Goal: Task Accomplishment & Management: Complete application form

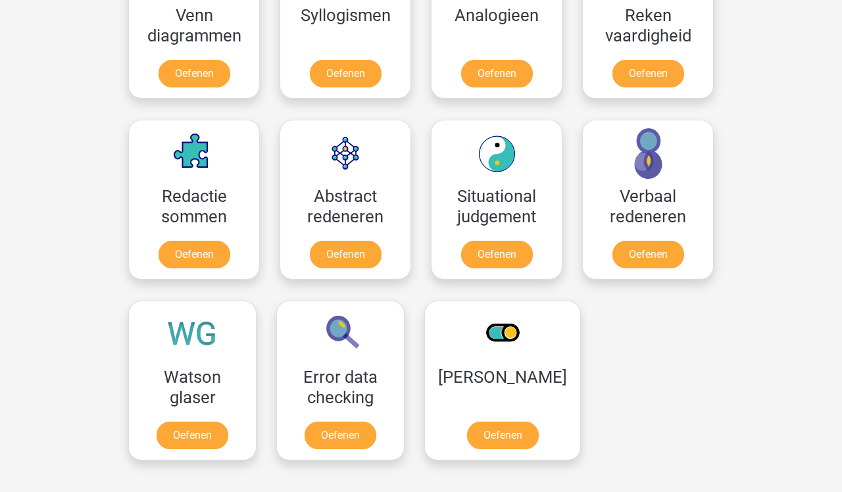
scroll to position [747, 0]
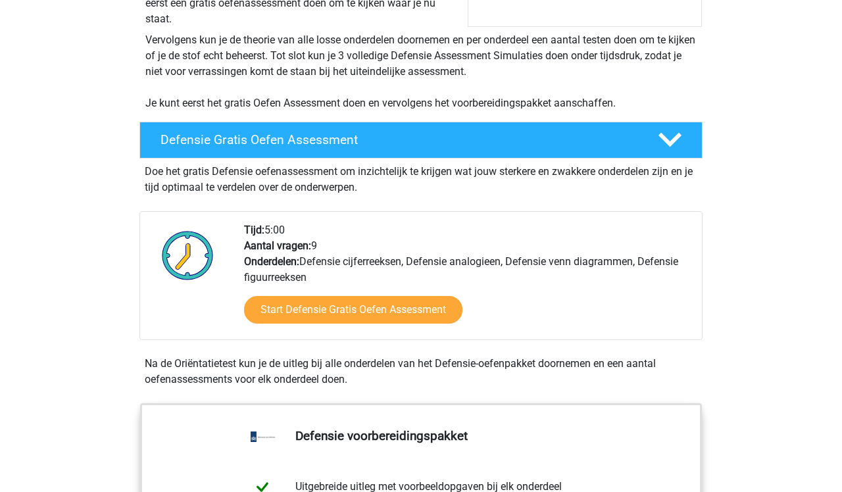
scroll to position [257, 0]
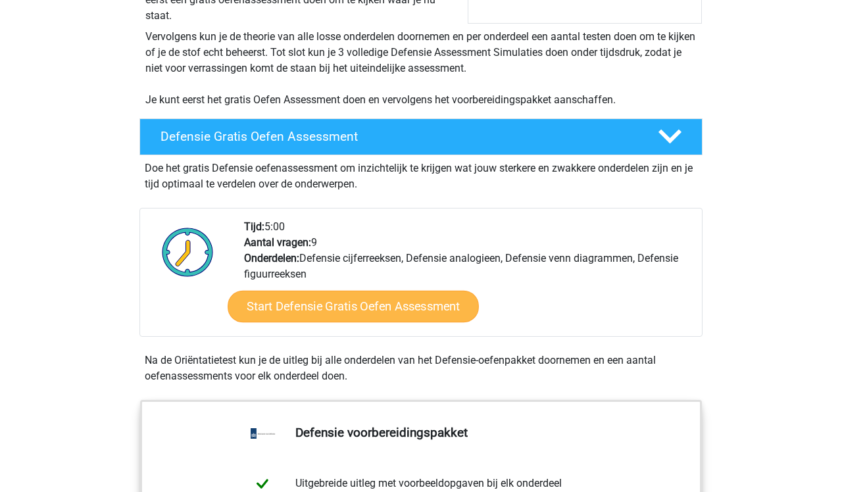
click at [417, 314] on link "Start Defensie Gratis Oefen Assessment" at bounding box center [353, 307] width 251 height 32
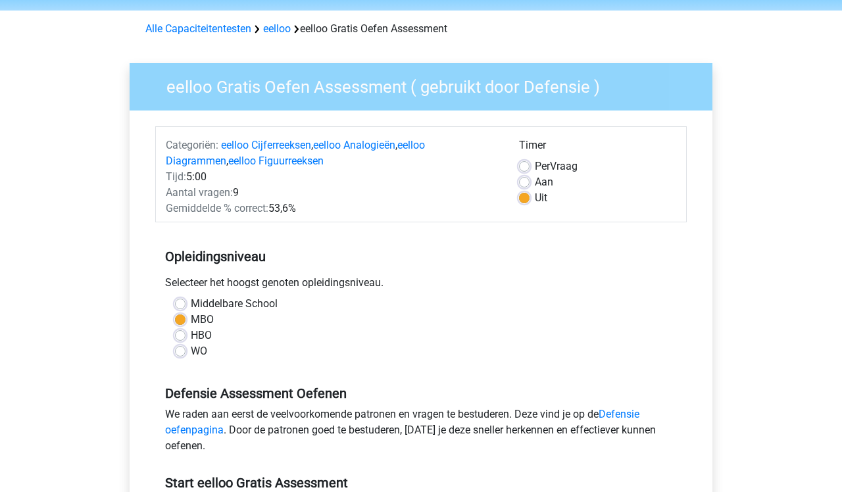
scroll to position [41, 0]
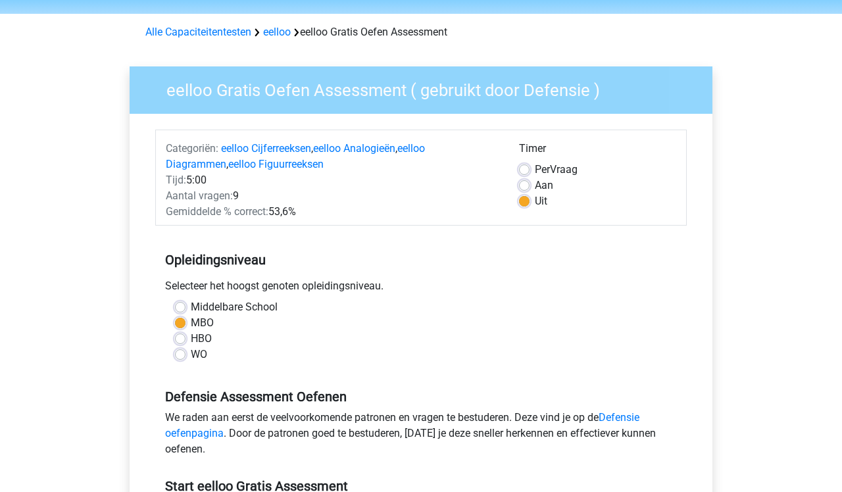
click at [535, 187] on label "Aan" at bounding box center [544, 186] width 18 height 16
click at [527, 187] on input "Aan" at bounding box center [524, 184] width 11 height 13
radio input "true"
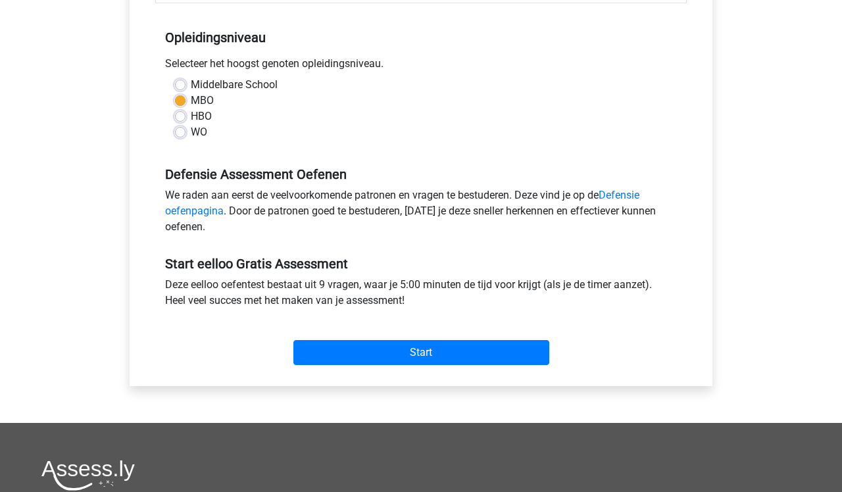
scroll to position [272, 0]
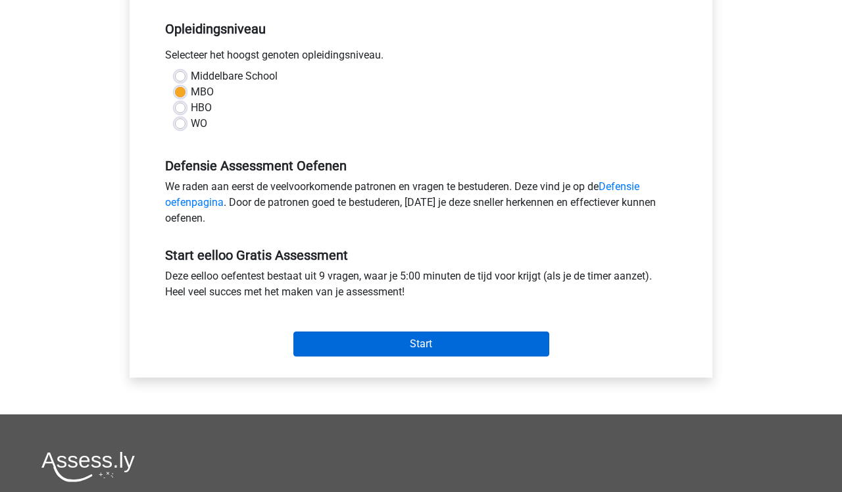
click at [518, 343] on input "Start" at bounding box center [421, 343] width 256 height 25
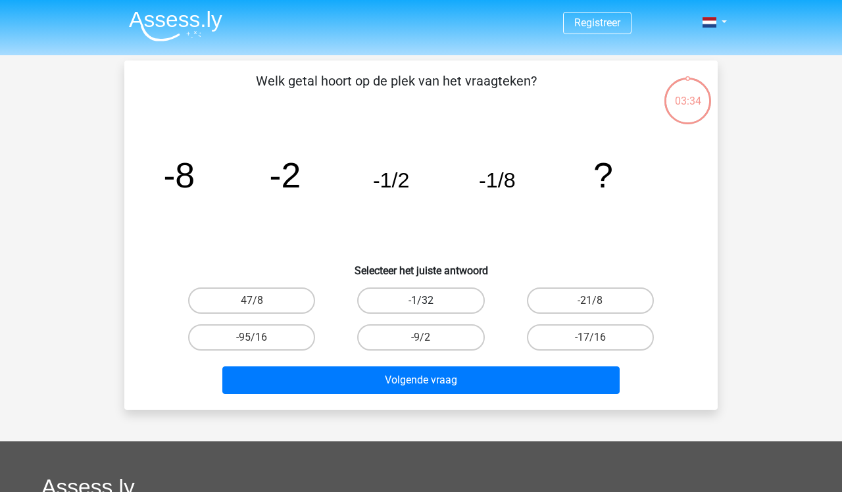
click at [417, 307] on label "-1/32" at bounding box center [420, 300] width 127 height 26
click at [421, 307] on input "-1/32" at bounding box center [425, 305] width 9 height 9
radio input "true"
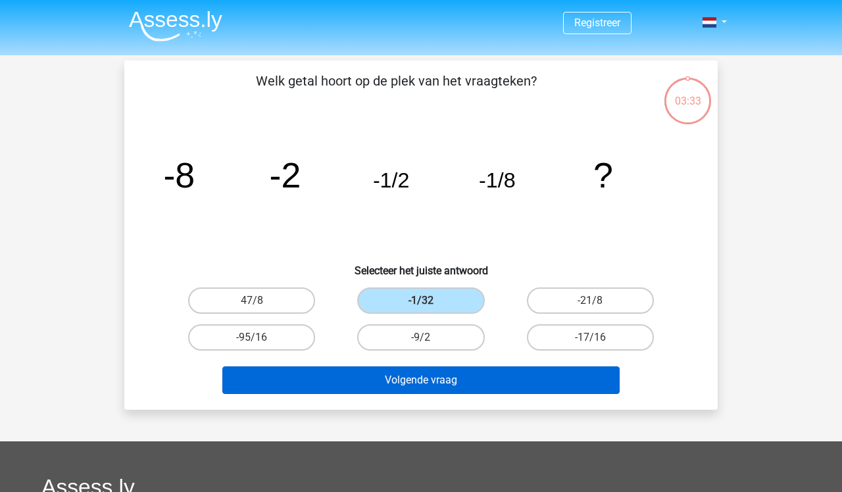
click at [420, 379] on button "Volgende vraag" at bounding box center [421, 380] width 398 height 28
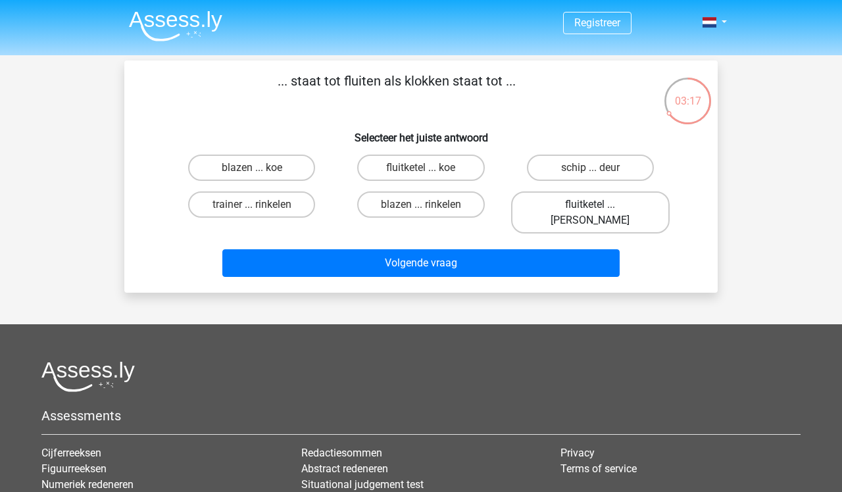
click at [623, 212] on label "fluitketel ... luiden" at bounding box center [590, 212] width 158 height 42
click at [598, 212] on input "fluitketel ... luiden" at bounding box center [594, 209] width 9 height 9
radio input "true"
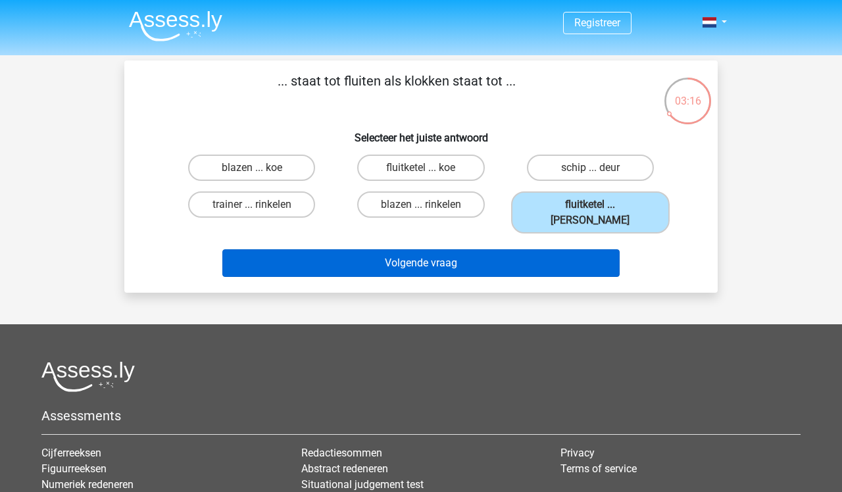
click at [519, 249] on button "Volgende vraag" at bounding box center [421, 263] width 398 height 28
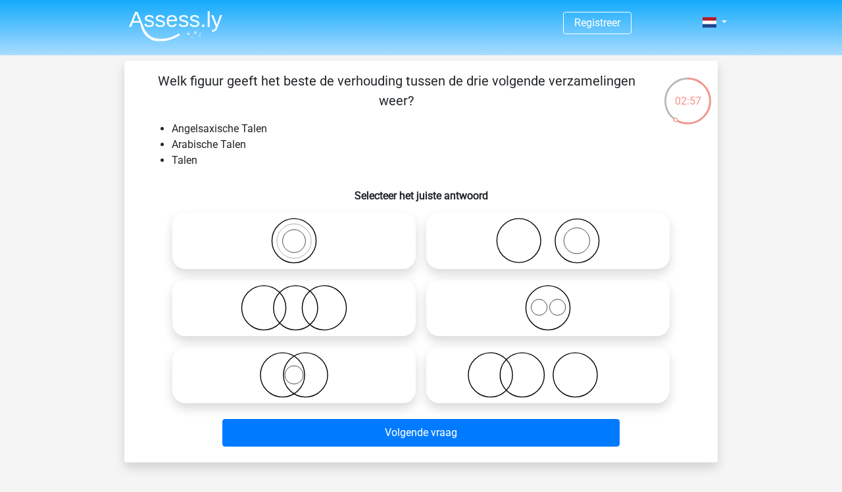
click at [345, 298] on icon at bounding box center [294, 308] width 233 height 46
click at [302, 298] on input "radio" at bounding box center [298, 297] width 9 height 9
radio input "true"
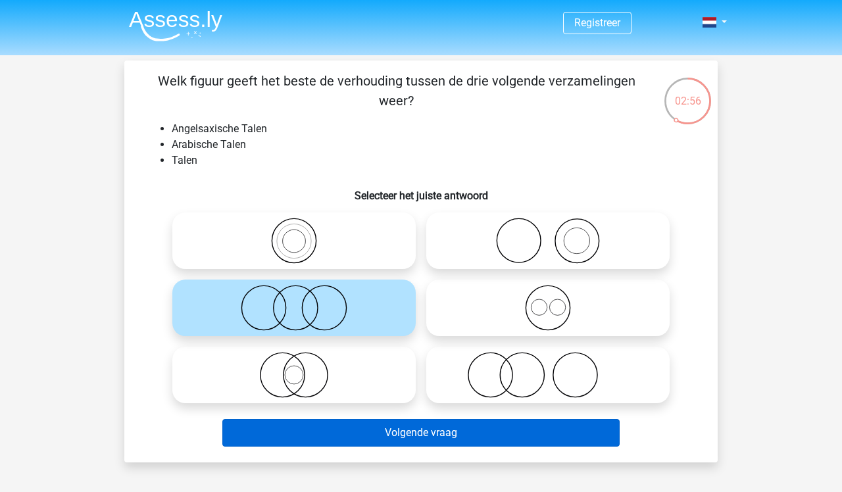
click at [454, 427] on button "Volgende vraag" at bounding box center [421, 433] width 398 height 28
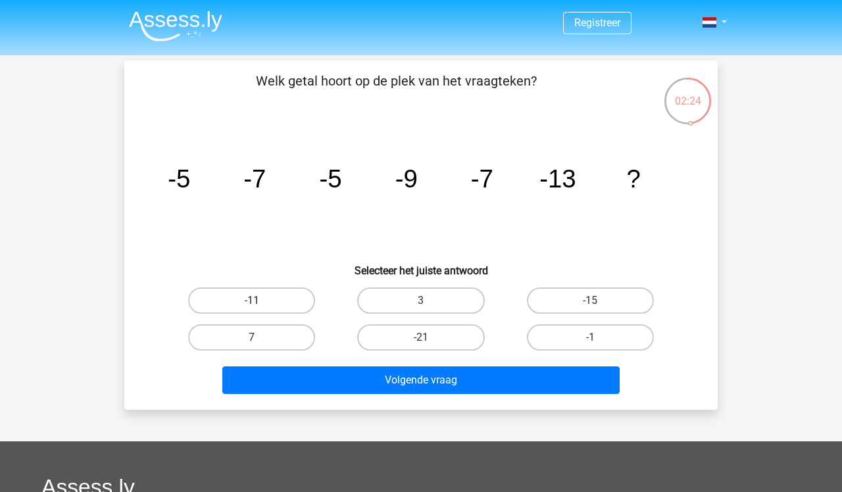
click at [283, 300] on label "-11" at bounding box center [251, 300] width 127 height 26
click at [260, 301] on input "-11" at bounding box center [256, 305] width 9 height 9
radio input "true"
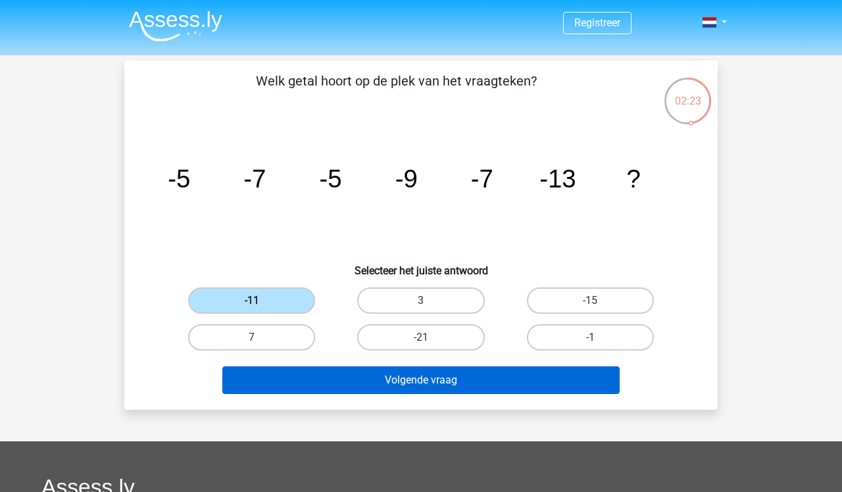
click at [375, 383] on button "Volgende vraag" at bounding box center [421, 380] width 398 height 28
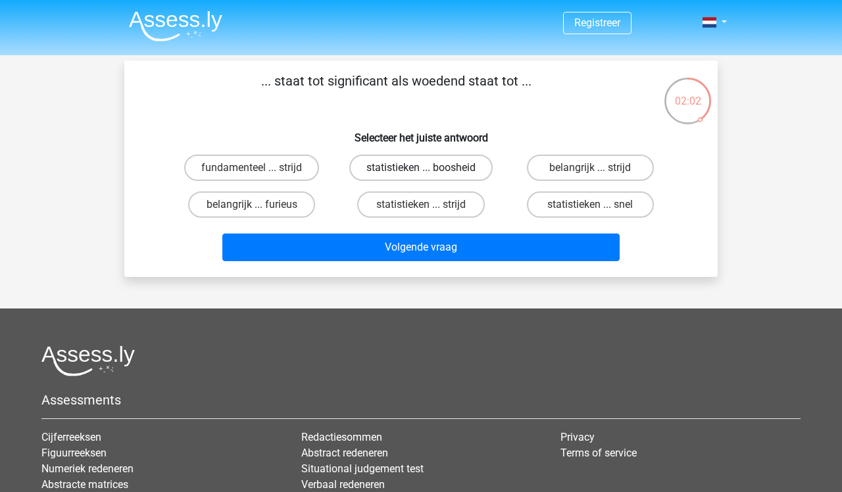
click at [450, 168] on label "statistieken ... boosheid" at bounding box center [420, 168] width 143 height 26
click at [429, 168] on input "statistieken ... boosheid" at bounding box center [425, 172] width 9 height 9
radio input "true"
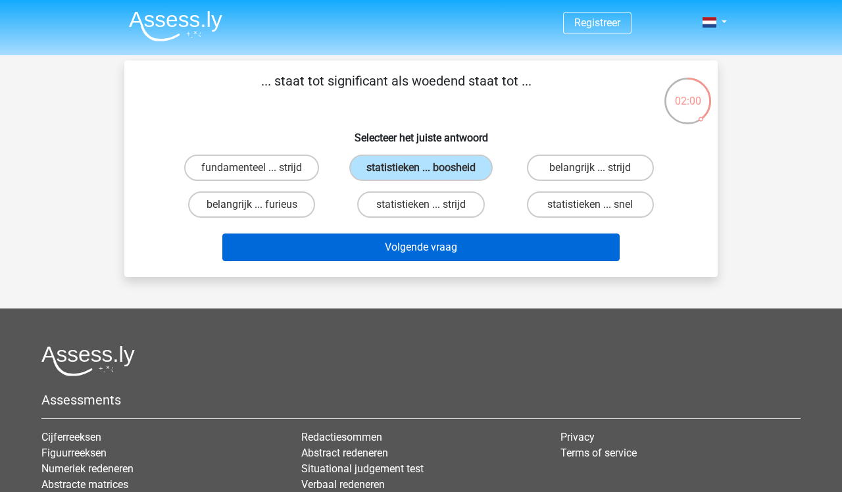
click at [460, 256] on button "Volgende vraag" at bounding box center [421, 247] width 398 height 28
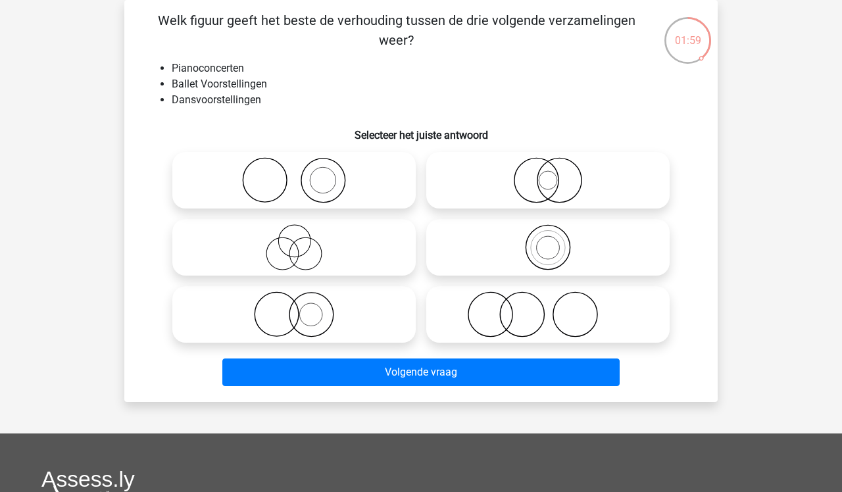
scroll to position [37, 0]
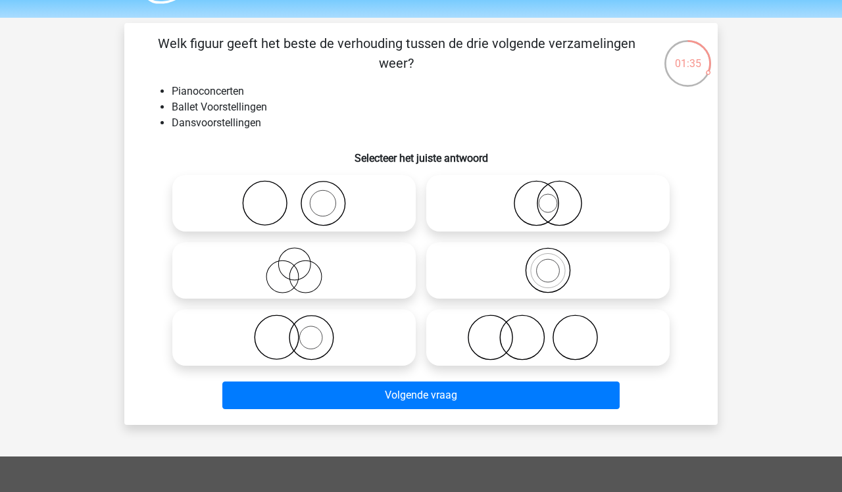
click at [547, 208] on icon at bounding box center [547, 203] width 233 height 46
click at [548, 197] on input "radio" at bounding box center [552, 192] width 9 height 9
radio input "true"
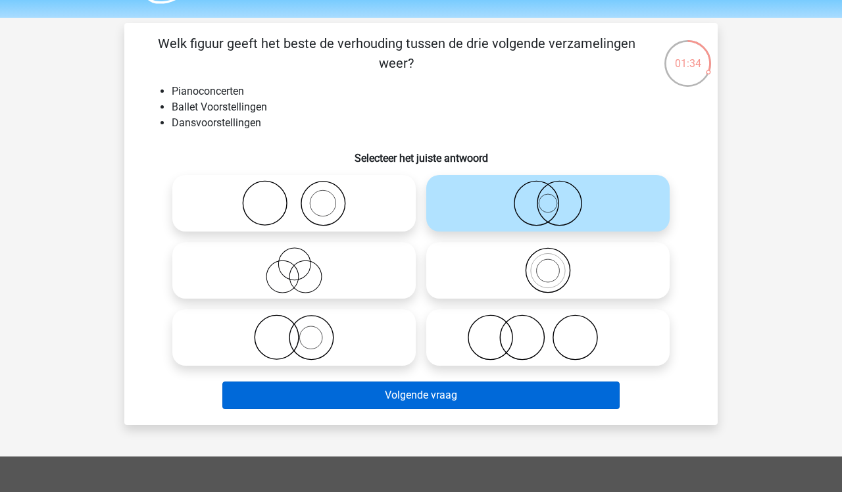
click at [473, 392] on button "Volgende vraag" at bounding box center [421, 395] width 398 height 28
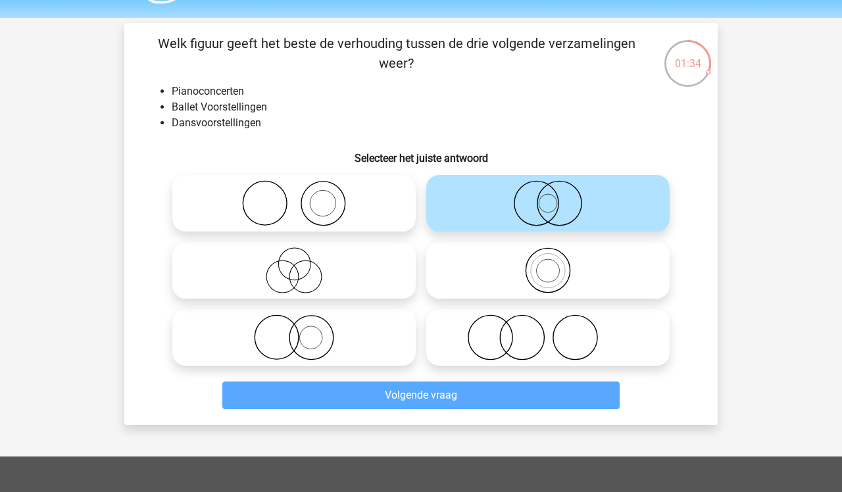
scroll to position [60, 0]
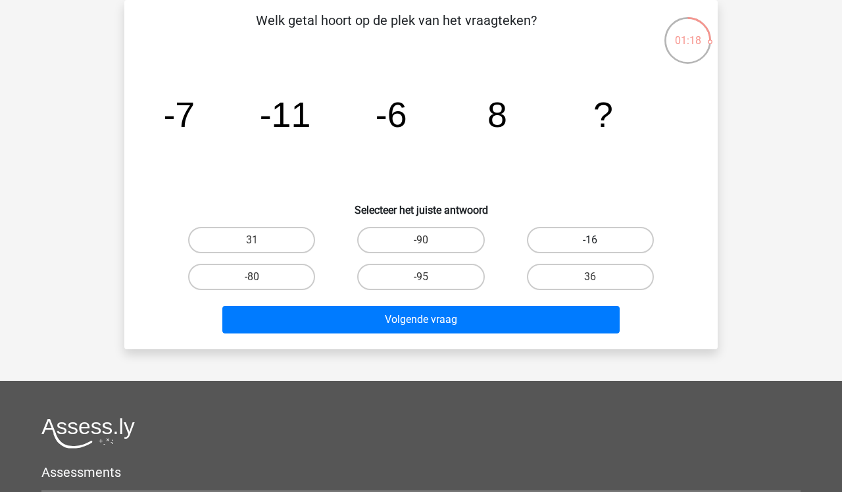
click at [588, 246] on label "-16" at bounding box center [590, 240] width 127 height 26
click at [590, 246] on input "-16" at bounding box center [594, 244] width 9 height 9
radio input "true"
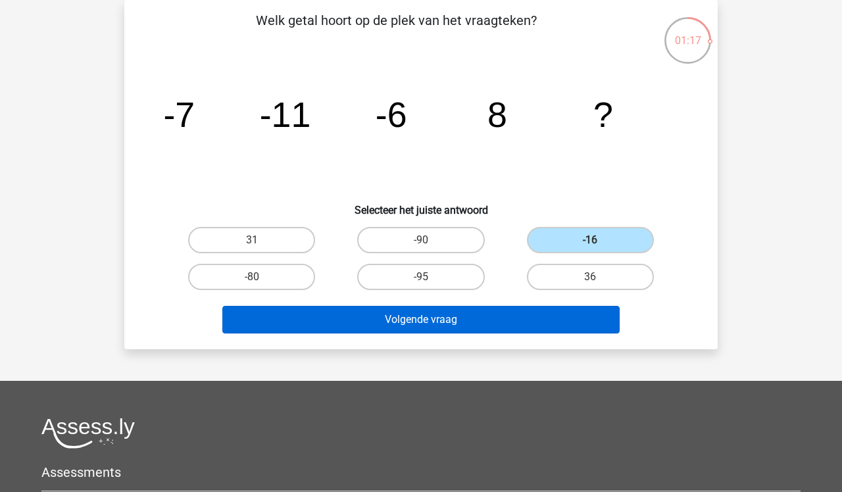
click at [535, 323] on button "Volgende vraag" at bounding box center [421, 320] width 398 height 28
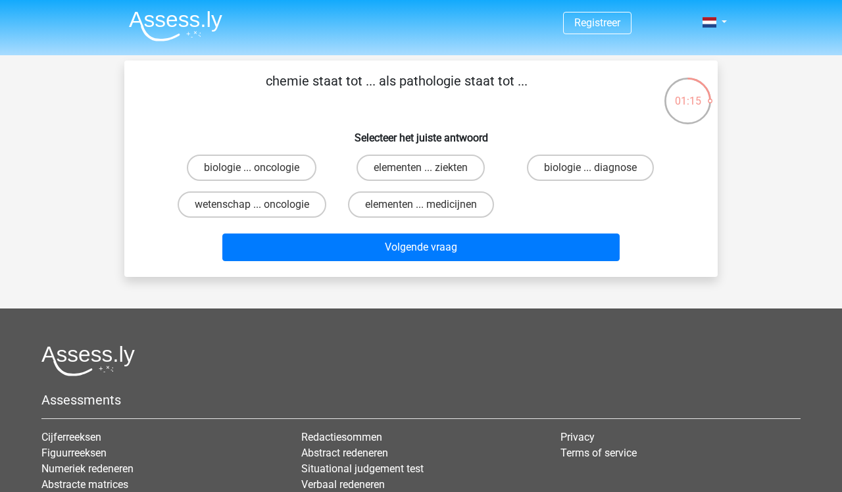
scroll to position [0, 0]
click at [270, 208] on label "wetenschap ... oncologie" at bounding box center [252, 204] width 149 height 26
click at [260, 208] on input "wetenschap ... oncologie" at bounding box center [256, 209] width 9 height 9
radio input "true"
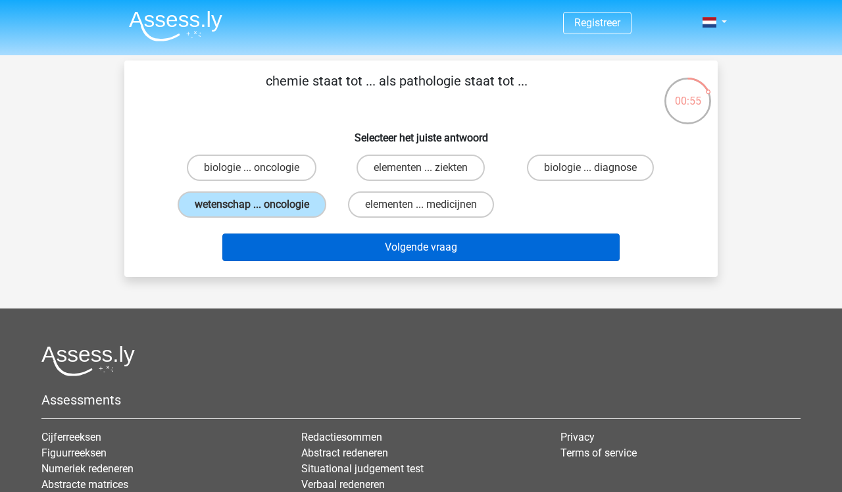
click at [302, 256] on button "Volgende vraag" at bounding box center [421, 247] width 398 height 28
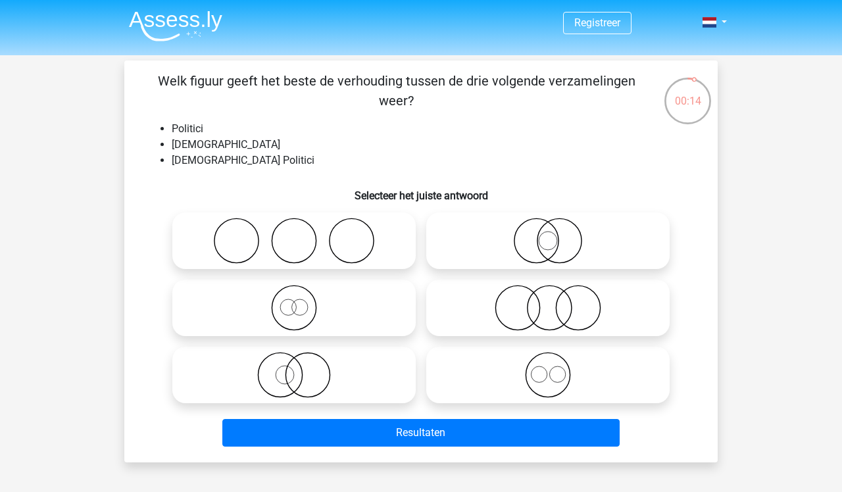
click at [500, 301] on icon at bounding box center [547, 308] width 233 height 46
click at [548, 301] on input "radio" at bounding box center [552, 297] width 9 height 9
radio input "true"
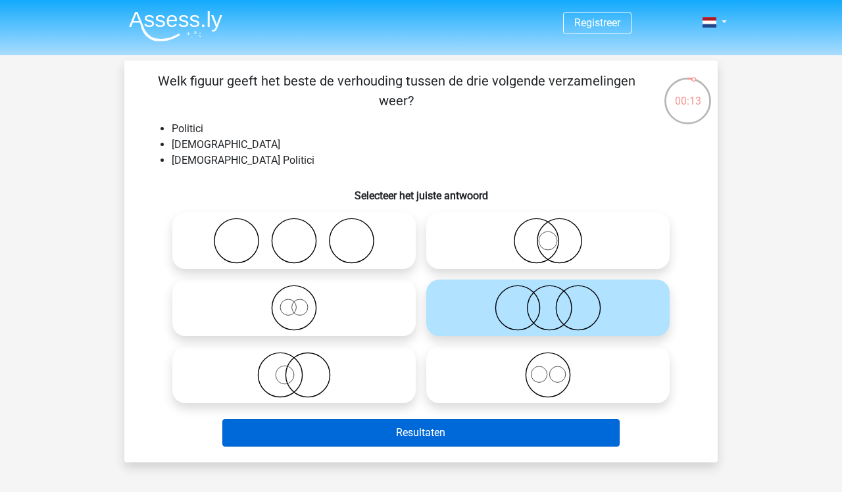
click at [447, 431] on button "Resultaten" at bounding box center [421, 433] width 398 height 28
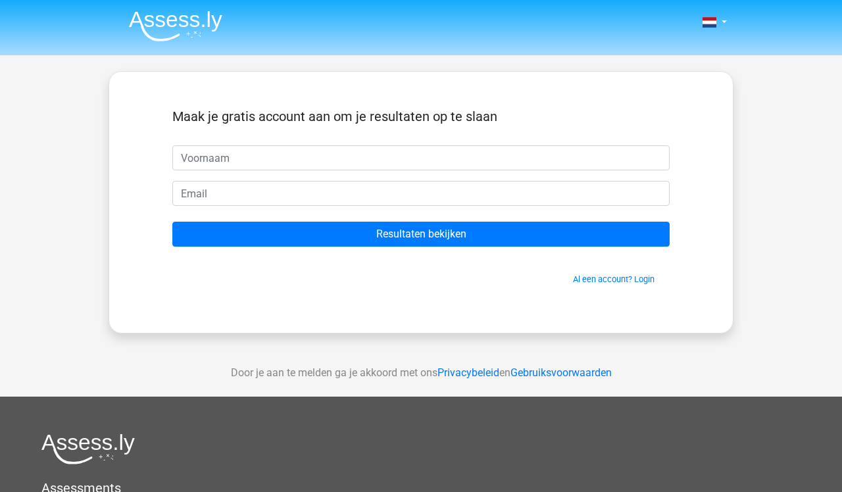
click at [420, 168] on input "text" at bounding box center [420, 157] width 497 height 25
type input "Luuk"
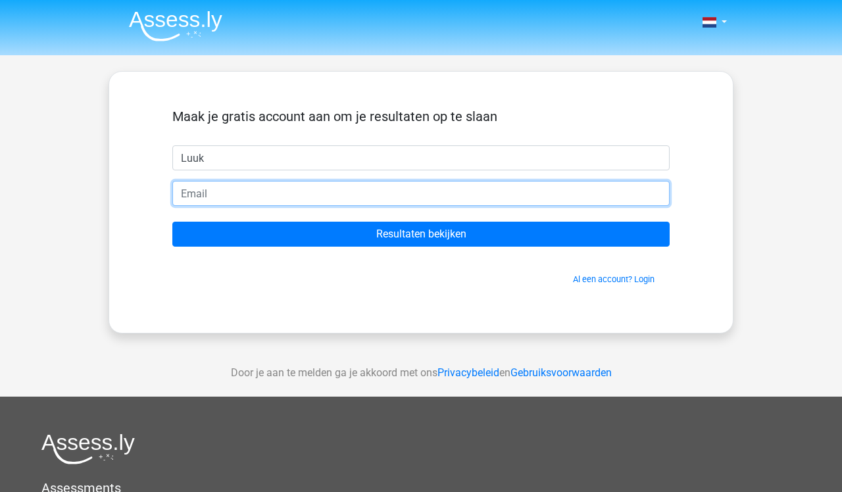
click at [448, 198] on input "email" at bounding box center [420, 193] width 497 height 25
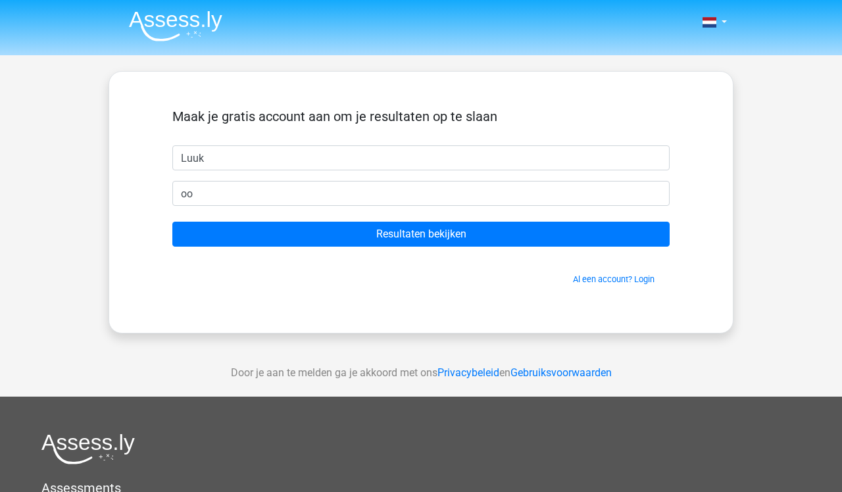
click at [187, 329] on div "Maak je gratis account aan om je resultaten op te slaan Luuk oo Resultaten beki…" at bounding box center [421, 202] width 625 height 262
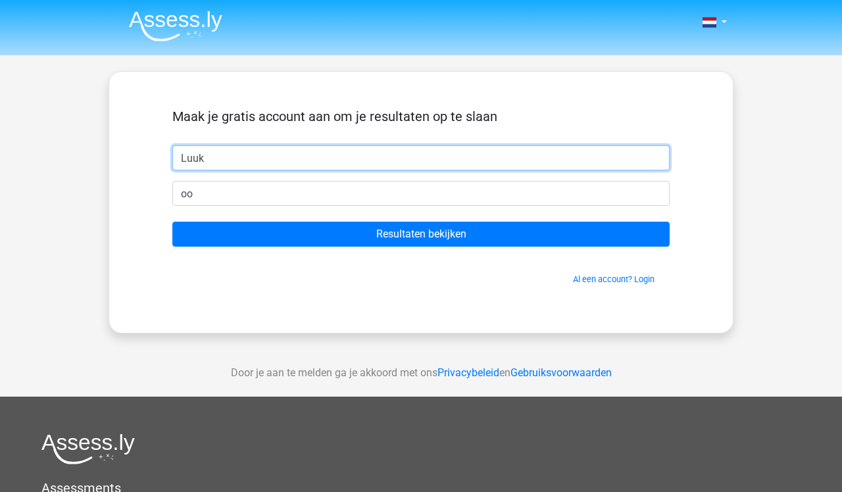
click at [292, 168] on input "Luuk" at bounding box center [420, 157] width 497 height 25
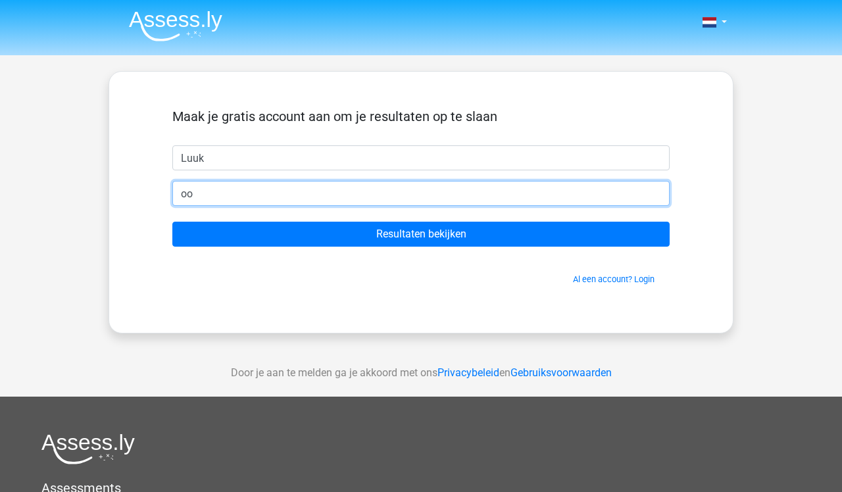
click at [264, 198] on input "oo" at bounding box center [420, 193] width 497 height 25
type input "o"
type input "[EMAIL_ADDRESS][DOMAIN_NAME]"
click at [421, 234] on input "Resultaten bekijken" at bounding box center [420, 234] width 497 height 25
